Goal: Navigation & Orientation: Understand site structure

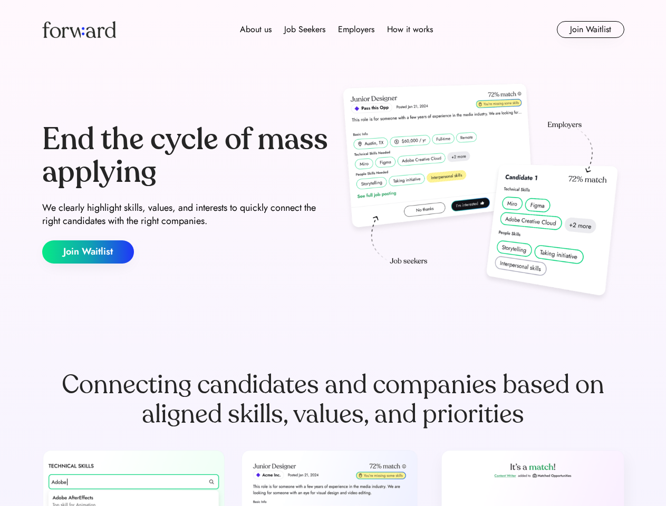
click at [333, 253] on div "End the cycle of mass applying We clearly highlight skills, values, and interes…" at bounding box center [333, 193] width 582 height 227
click at [333, 30] on div "About us Job Seekers Employers How it works" at bounding box center [337, 29] width 416 height 13
click at [79, 30] on img at bounding box center [79, 29] width 74 height 17
click at [337, 30] on div "About us Job Seekers Employers How it works" at bounding box center [337, 29] width 416 height 13
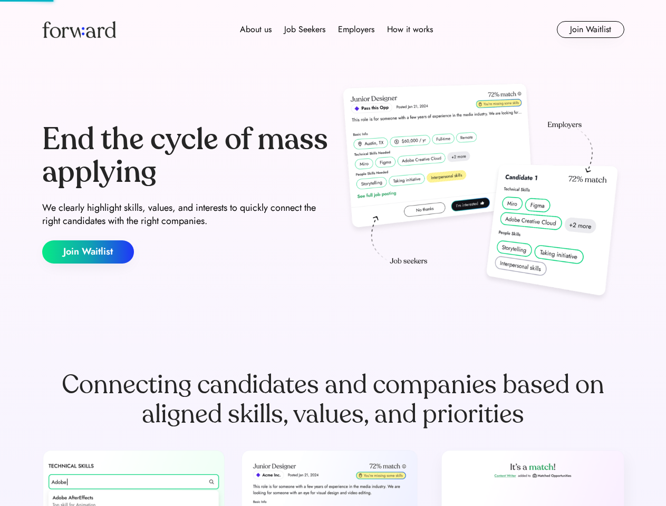
click at [256, 30] on div "About us" at bounding box center [256, 29] width 32 height 13
click at [305, 30] on div "Job Seekers" at bounding box center [304, 29] width 41 height 13
click at [356, 30] on div "Employers" at bounding box center [356, 29] width 36 height 13
click at [409, 30] on div "How it works" at bounding box center [410, 29] width 46 height 13
click at [590, 30] on button "Join Waitlist" at bounding box center [591, 29] width 68 height 17
